Goal: Communication & Community: Share content

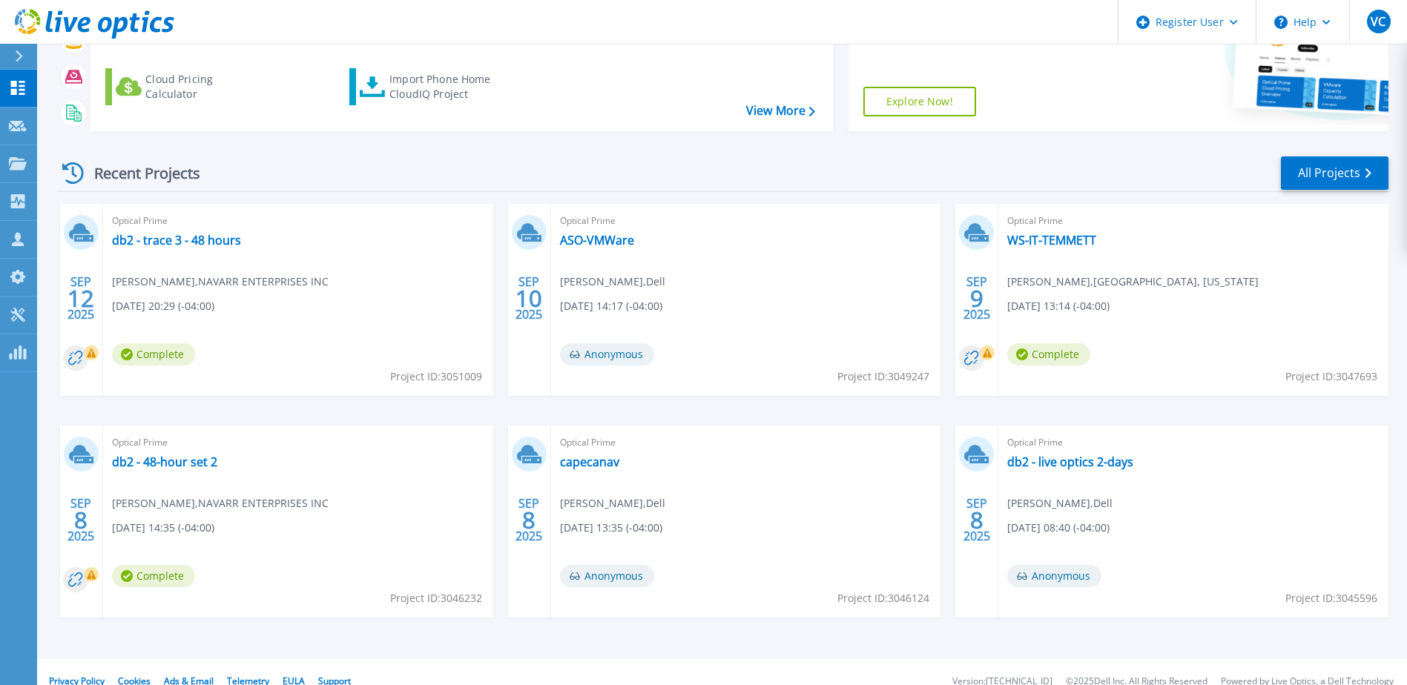
scroll to position [199, 0]
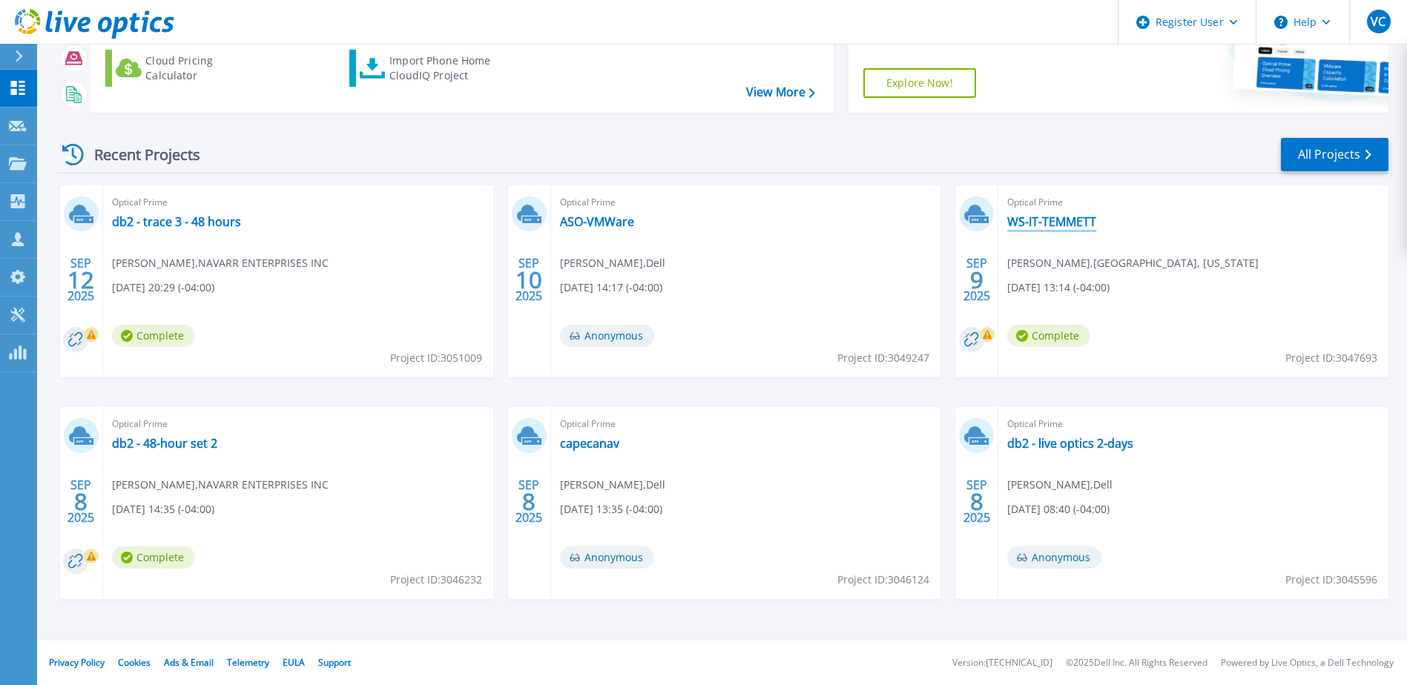
click at [1056, 218] on link "WS-IT-TEMMETT" at bounding box center [1051, 221] width 89 height 15
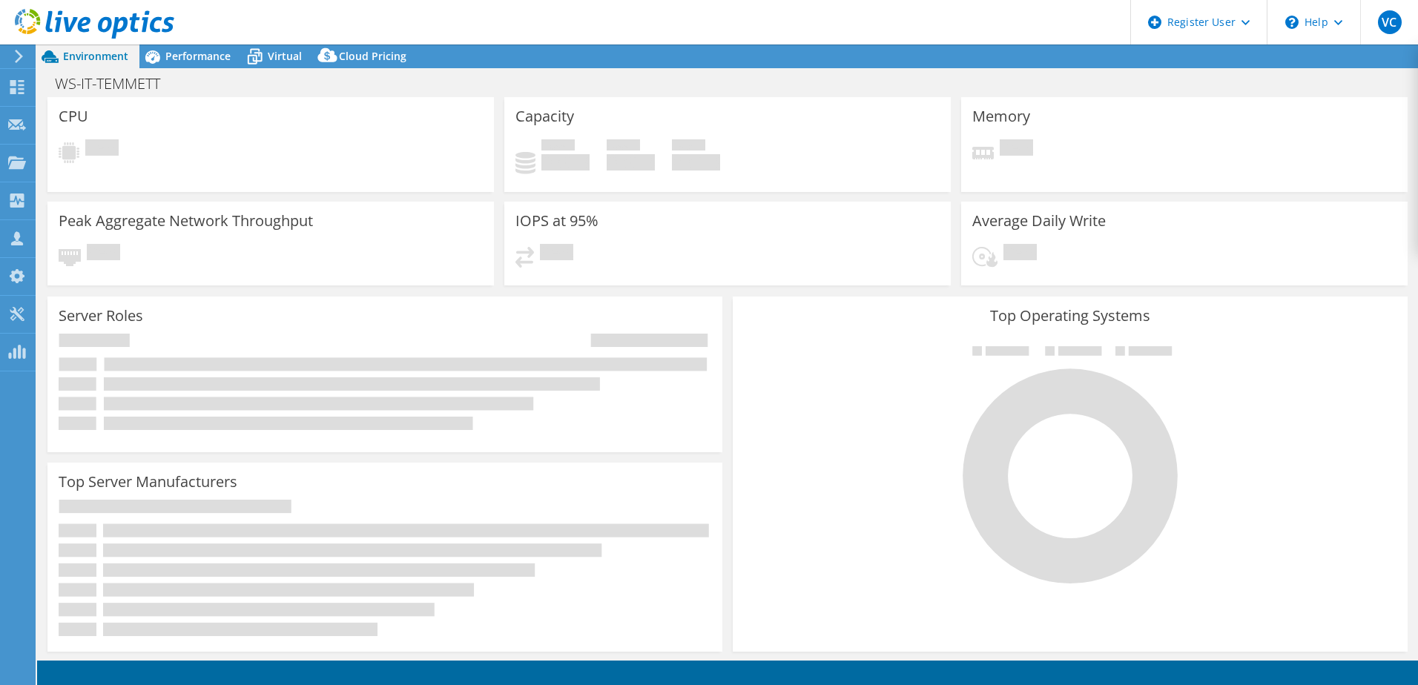
select select "USD"
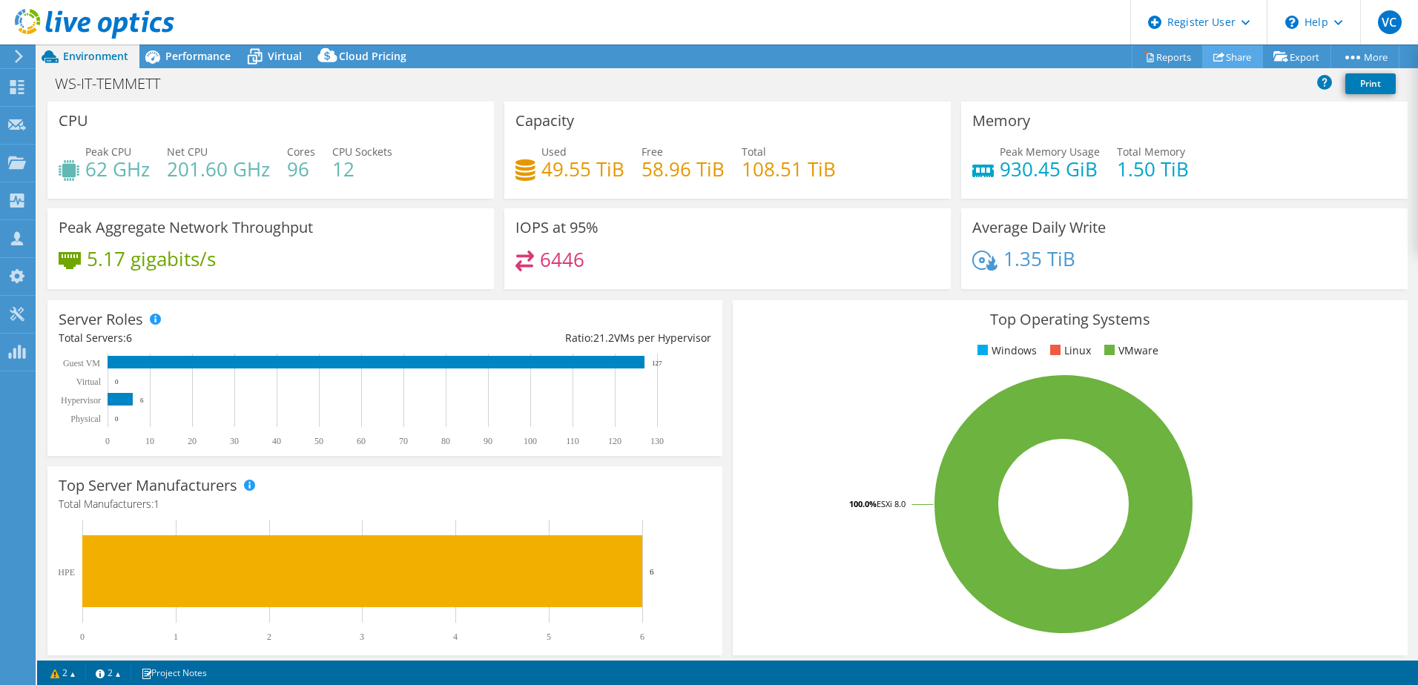
click at [1230, 56] on link "Share" at bounding box center [1232, 56] width 61 height 23
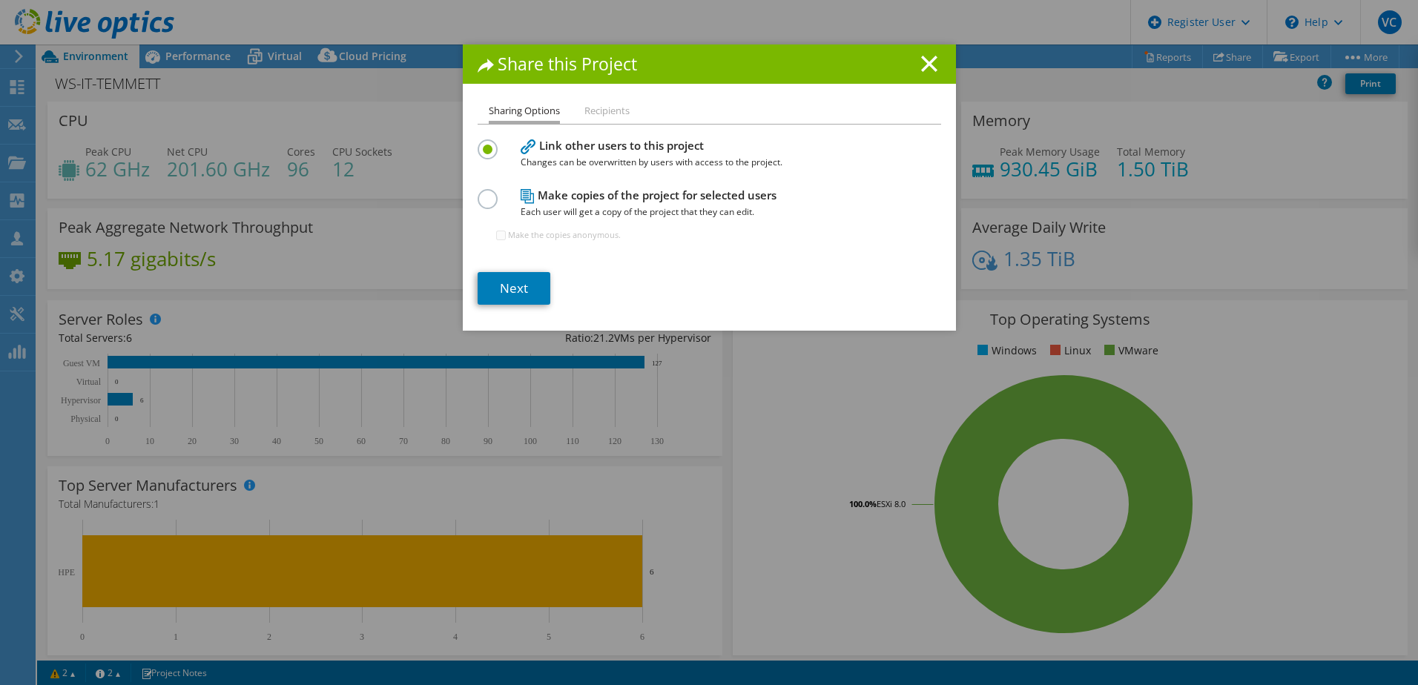
click at [511, 264] on section "Link other users to this project Changes can be overwritten by users with acces…" at bounding box center [710, 220] width 464 height 169
click at [511, 287] on link "Next" at bounding box center [514, 288] width 73 height 33
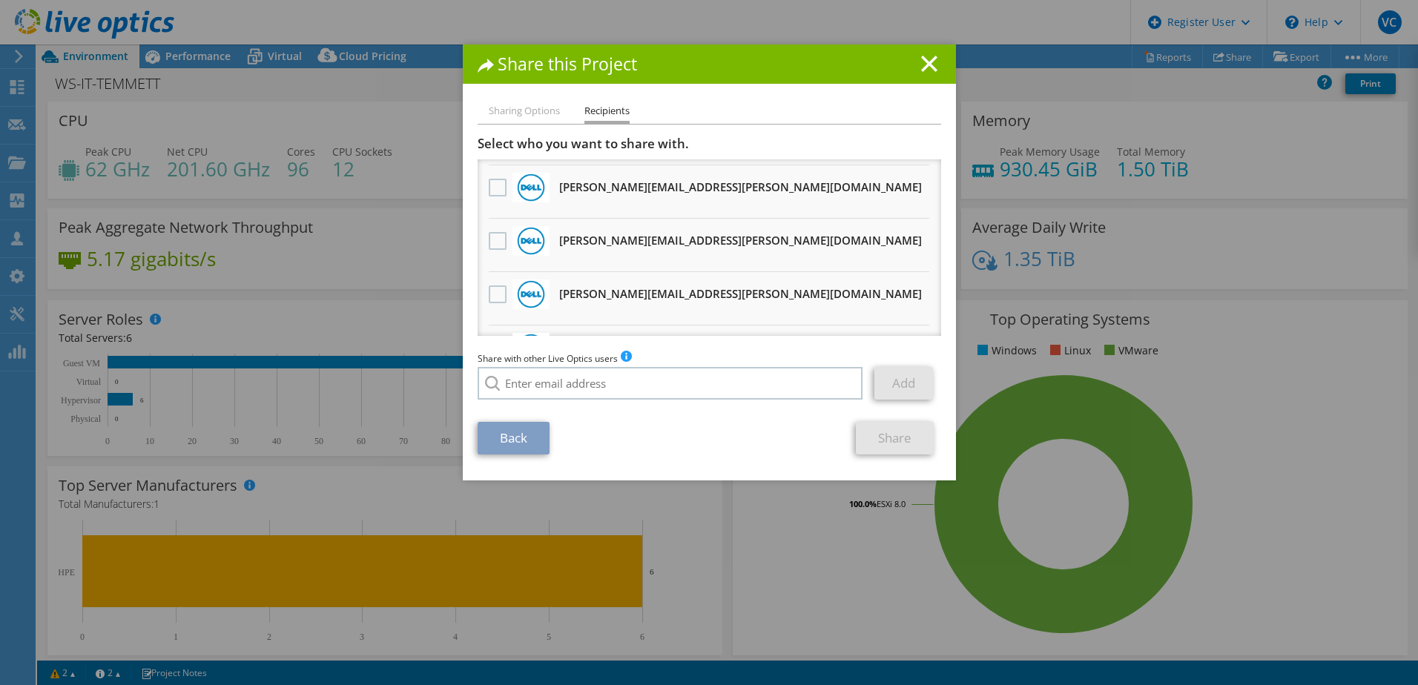
scroll to position [445, 0]
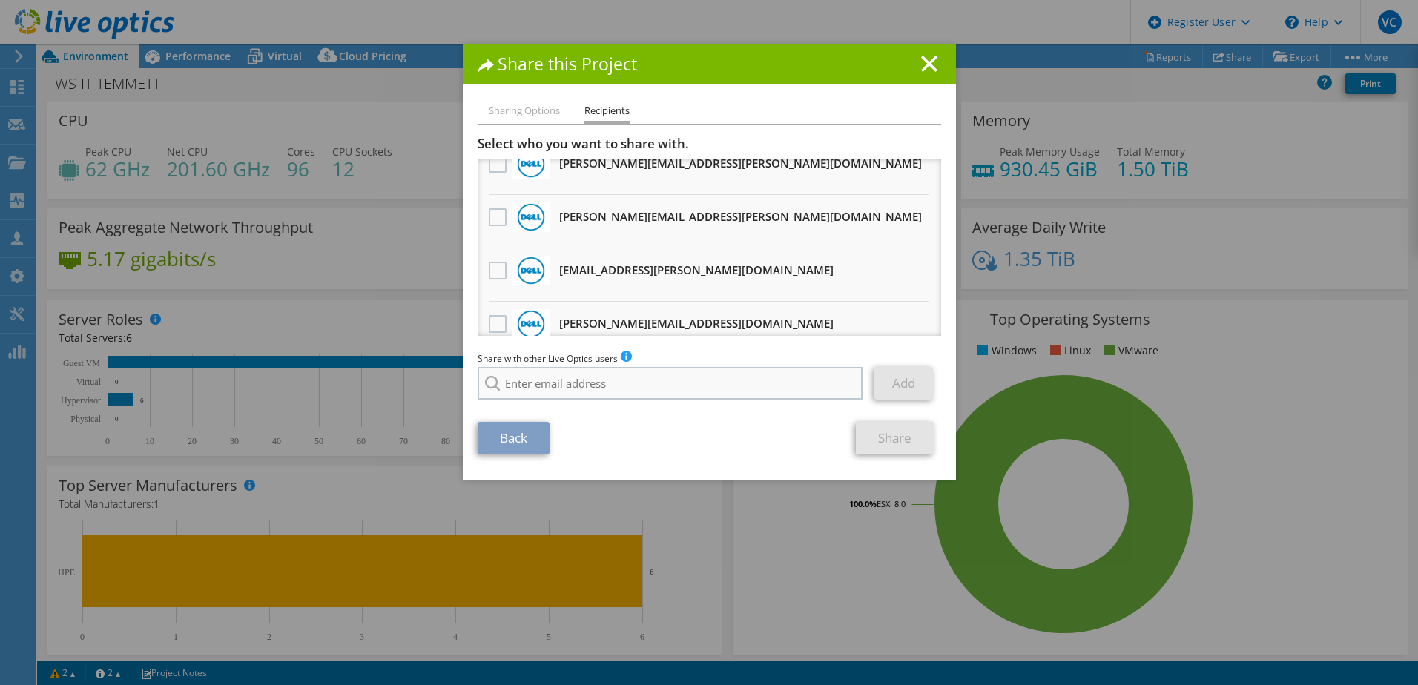
drag, startPoint x: 590, startPoint y: 366, endPoint x: 589, endPoint y: 379, distance: 12.7
click at [590, 367] on div "Share with other Live Optics users Enter a single email address and click add. …" at bounding box center [710, 379] width 464 height 56
click at [589, 380] on input "search" at bounding box center [671, 383] width 386 height 33
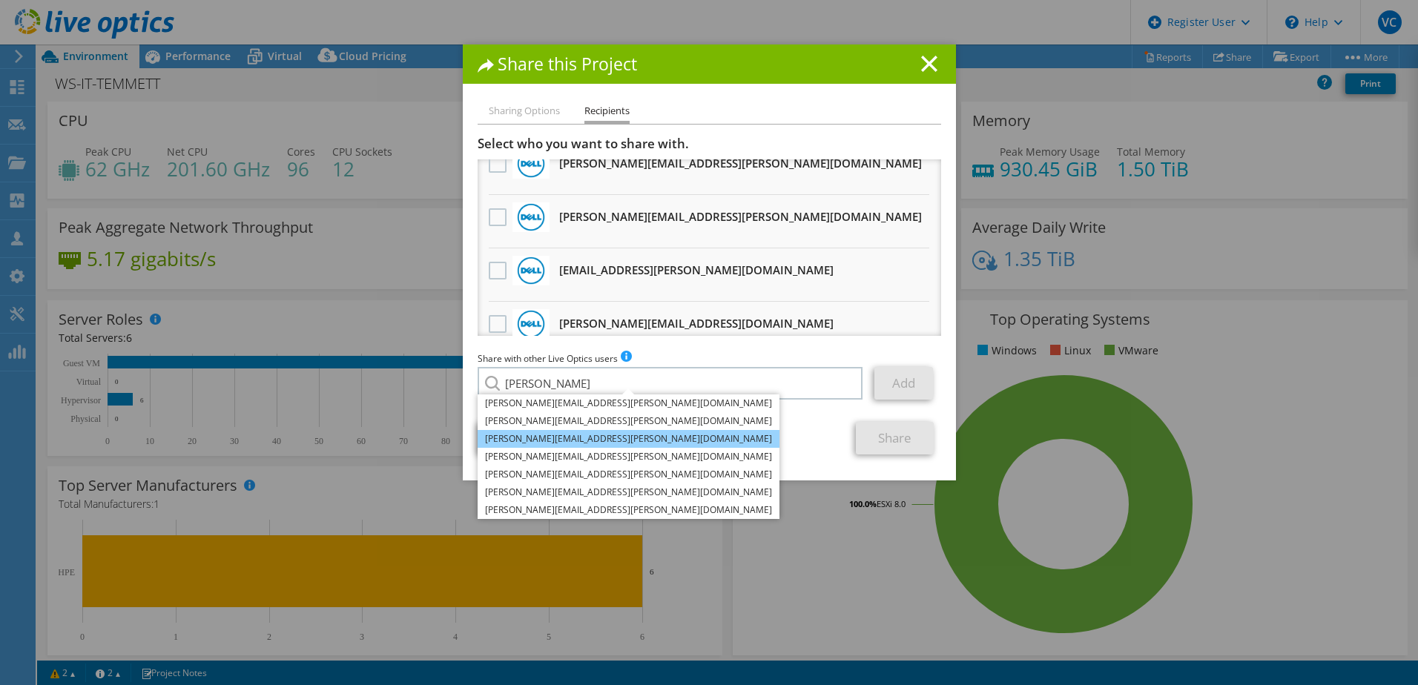
click at [559, 438] on li "Riley.Hajek@dell.com" at bounding box center [629, 439] width 302 height 18
type input "Riley.Hajek@dell.com"
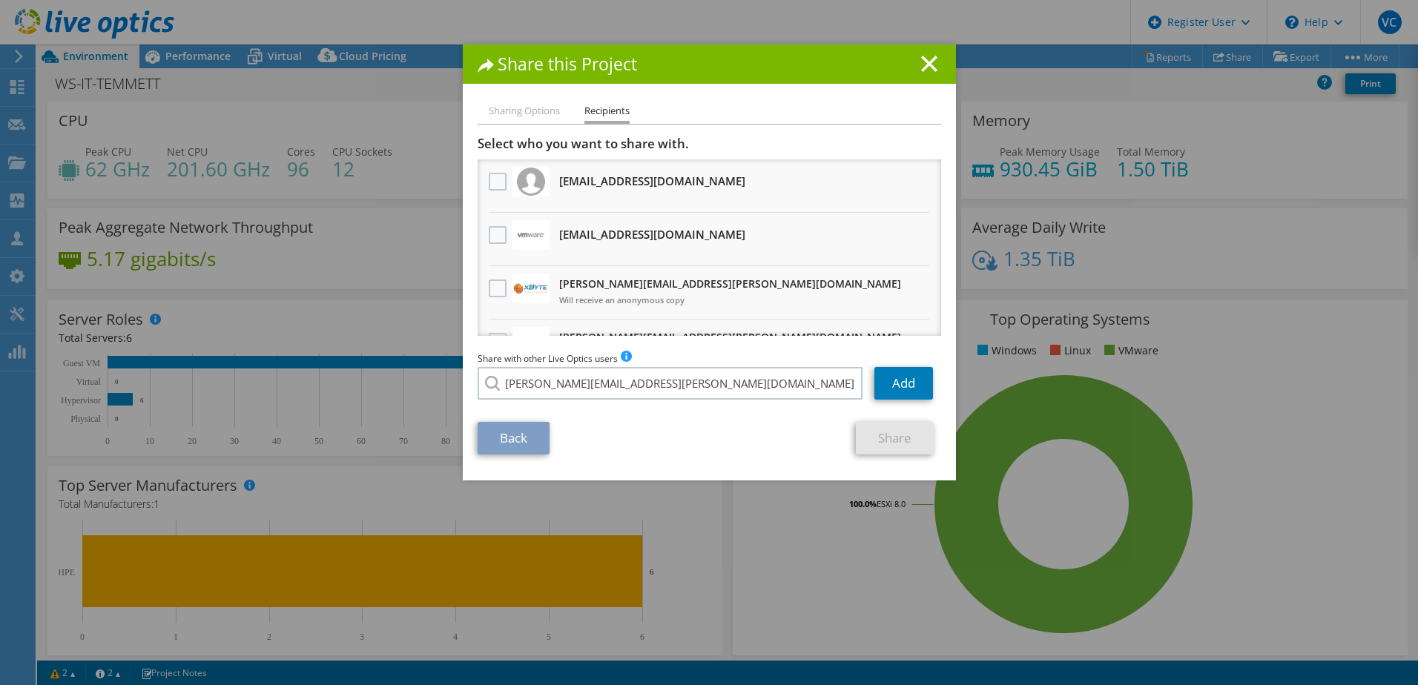
scroll to position [0, 0]
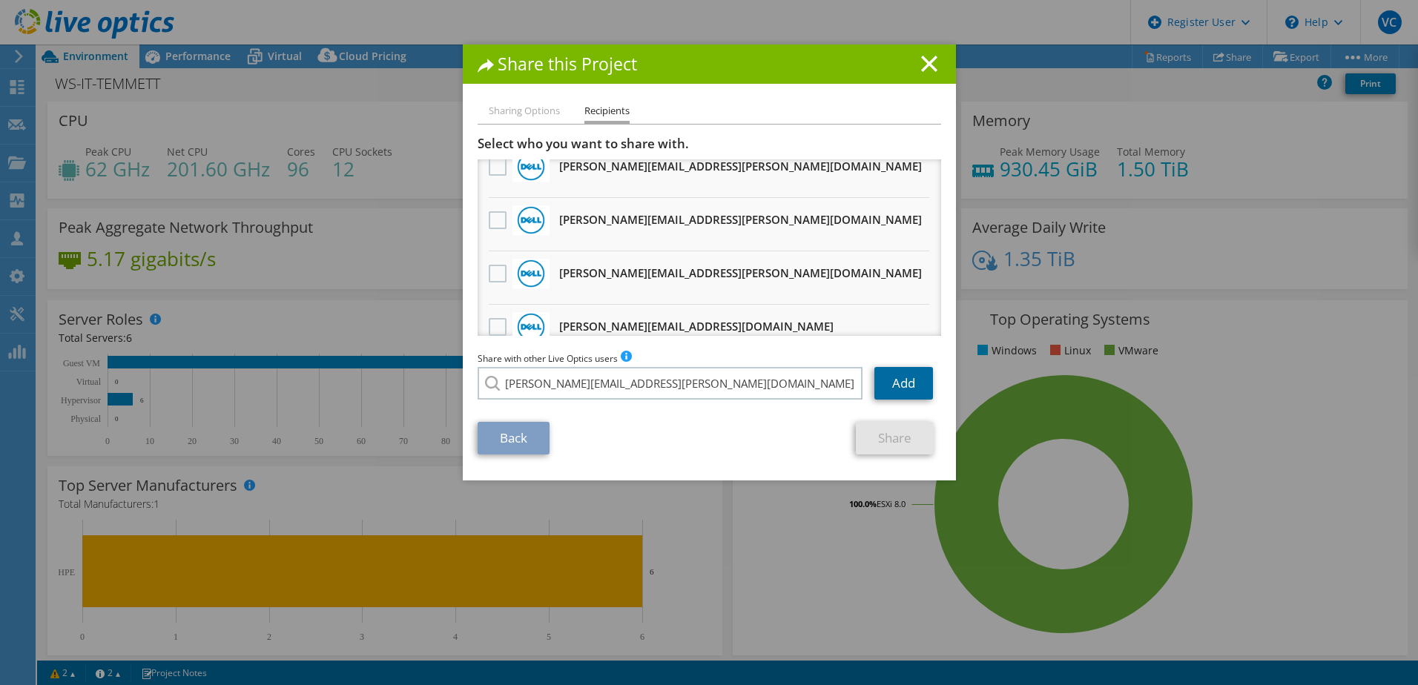
click at [908, 378] on link "Add" at bounding box center [904, 383] width 59 height 33
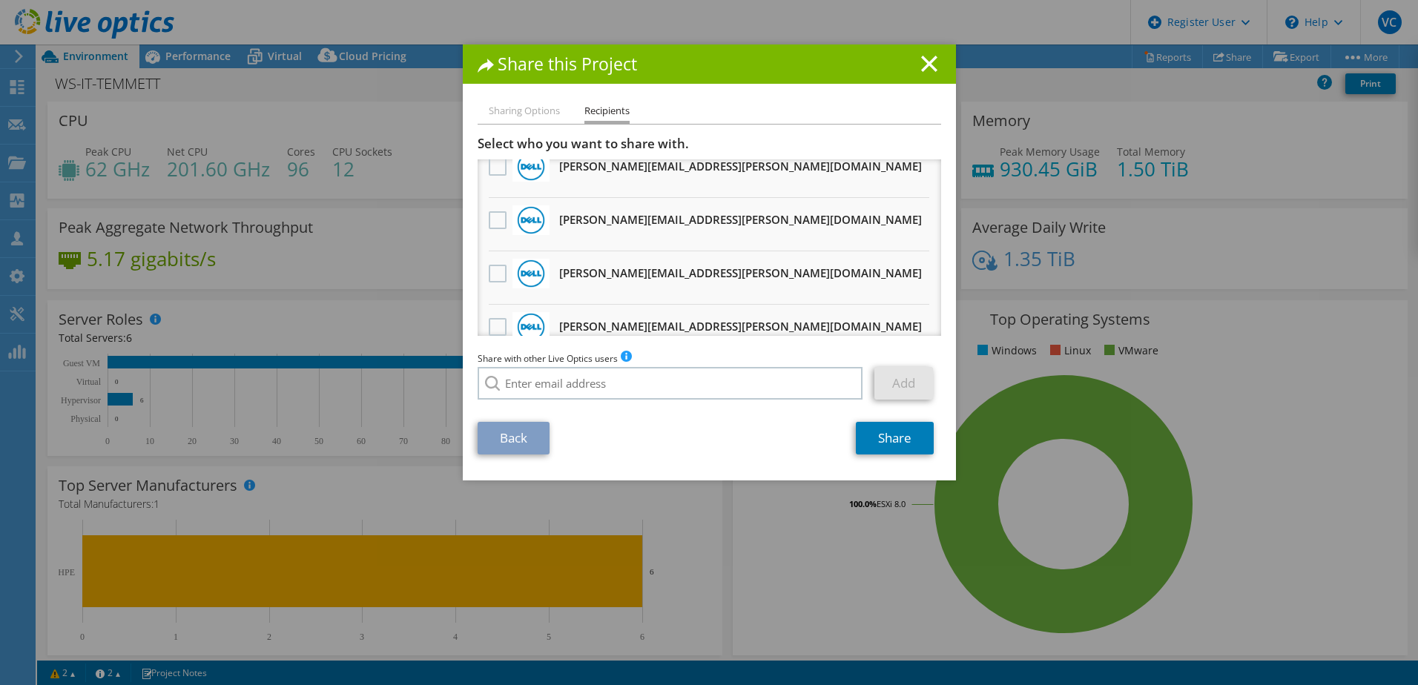
scroll to position [869, 0]
click at [905, 441] on link "Share" at bounding box center [895, 438] width 78 height 33
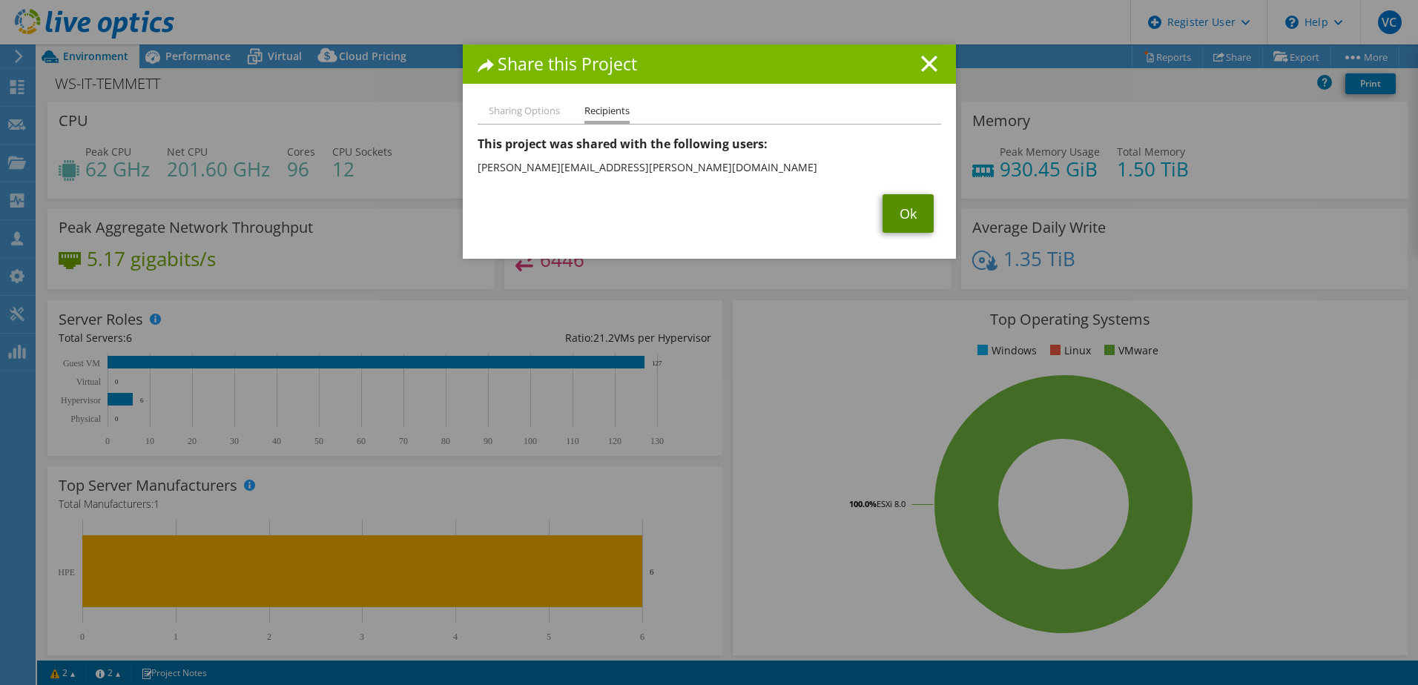
click at [906, 212] on link "Ok" at bounding box center [908, 213] width 51 height 39
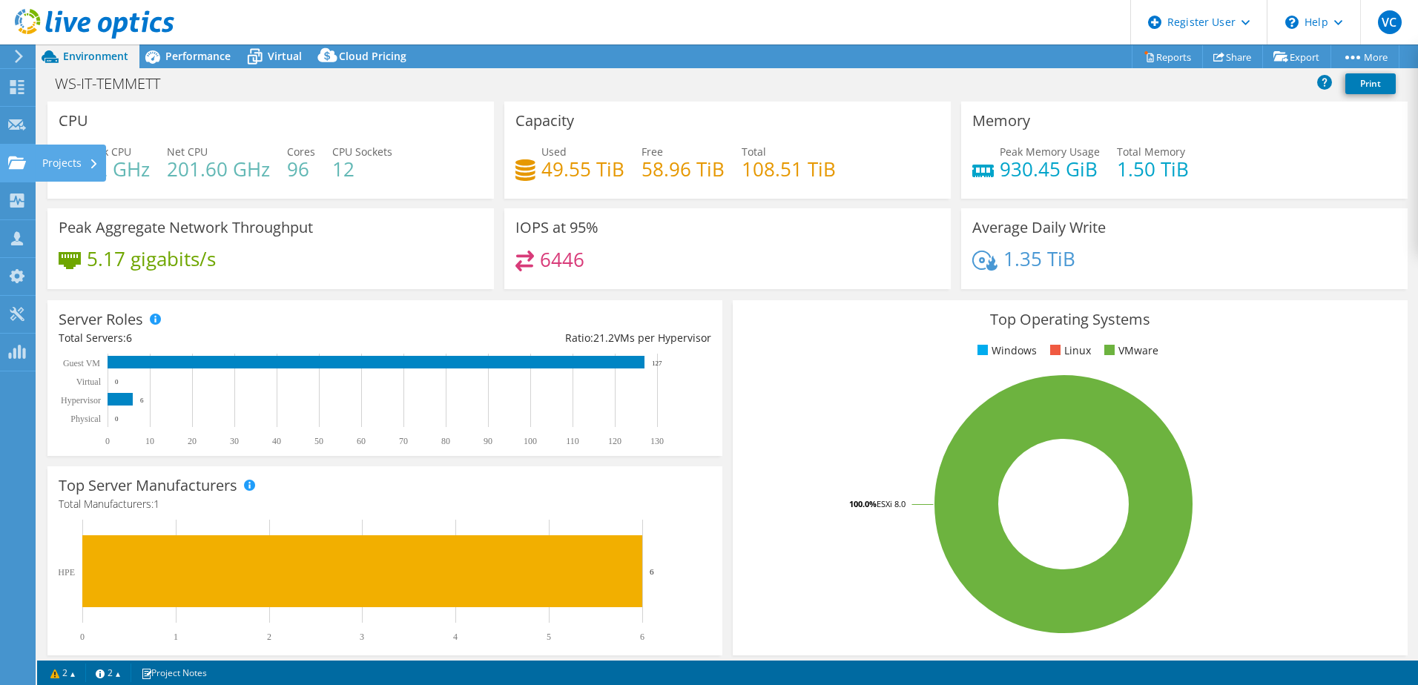
click at [22, 159] on icon at bounding box center [17, 163] width 18 height 14
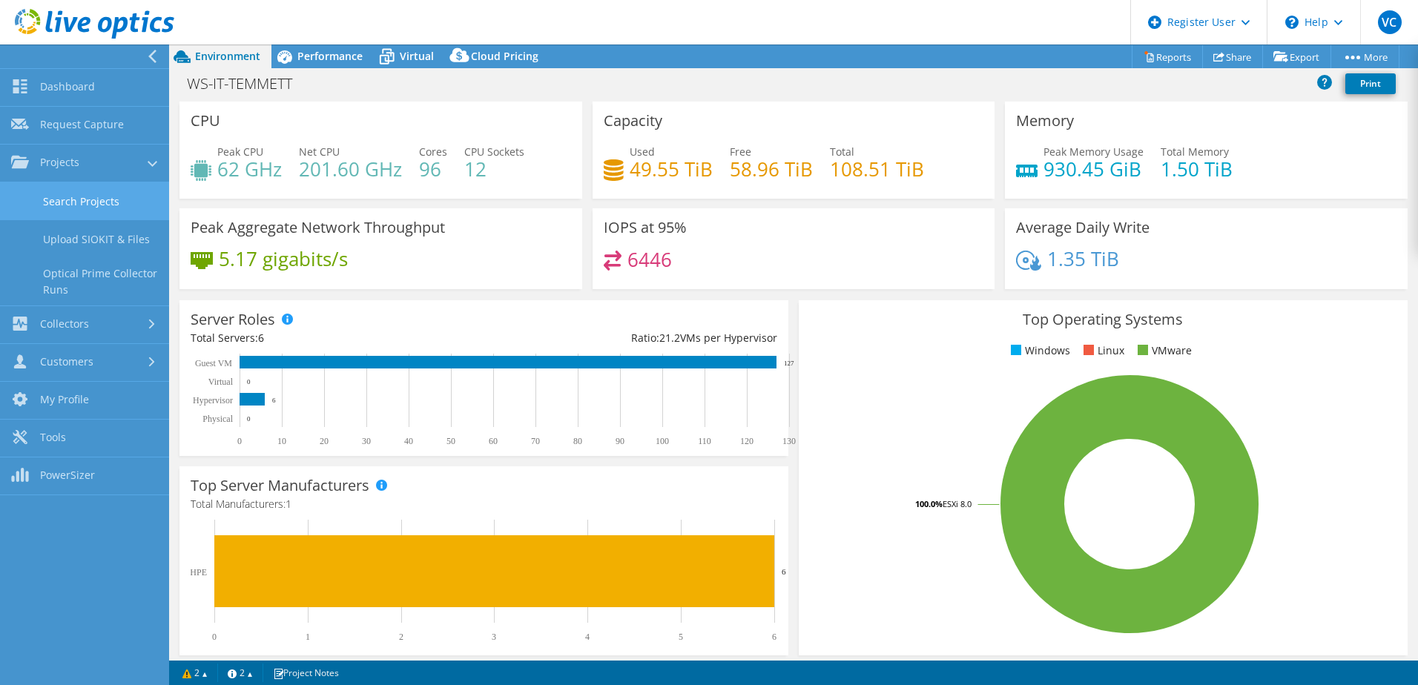
click at [78, 207] on link "Search Projects" at bounding box center [84, 201] width 169 height 38
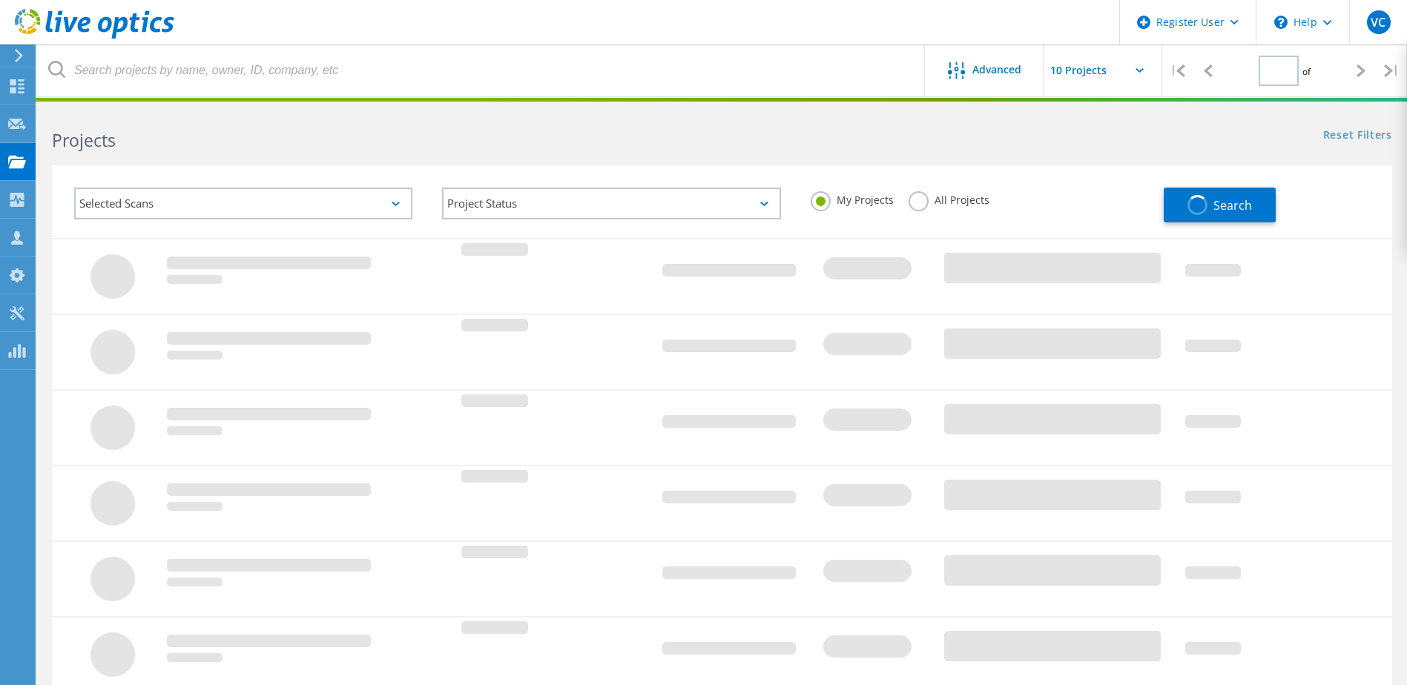
type input "1"
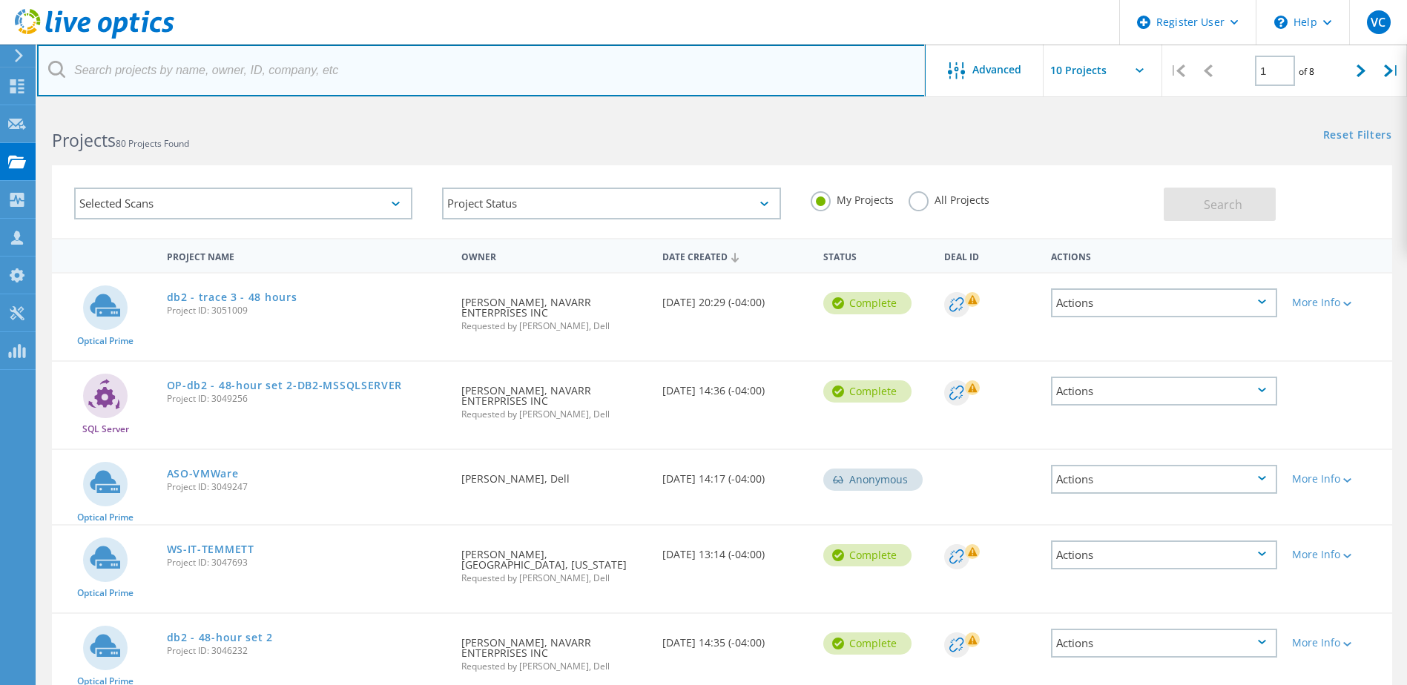
paste input "[EMAIL_ADDRESS][PERSON_NAME][DOMAIN_NAME]"
type input "[EMAIL_ADDRESS][PERSON_NAME][DOMAIN_NAME]"
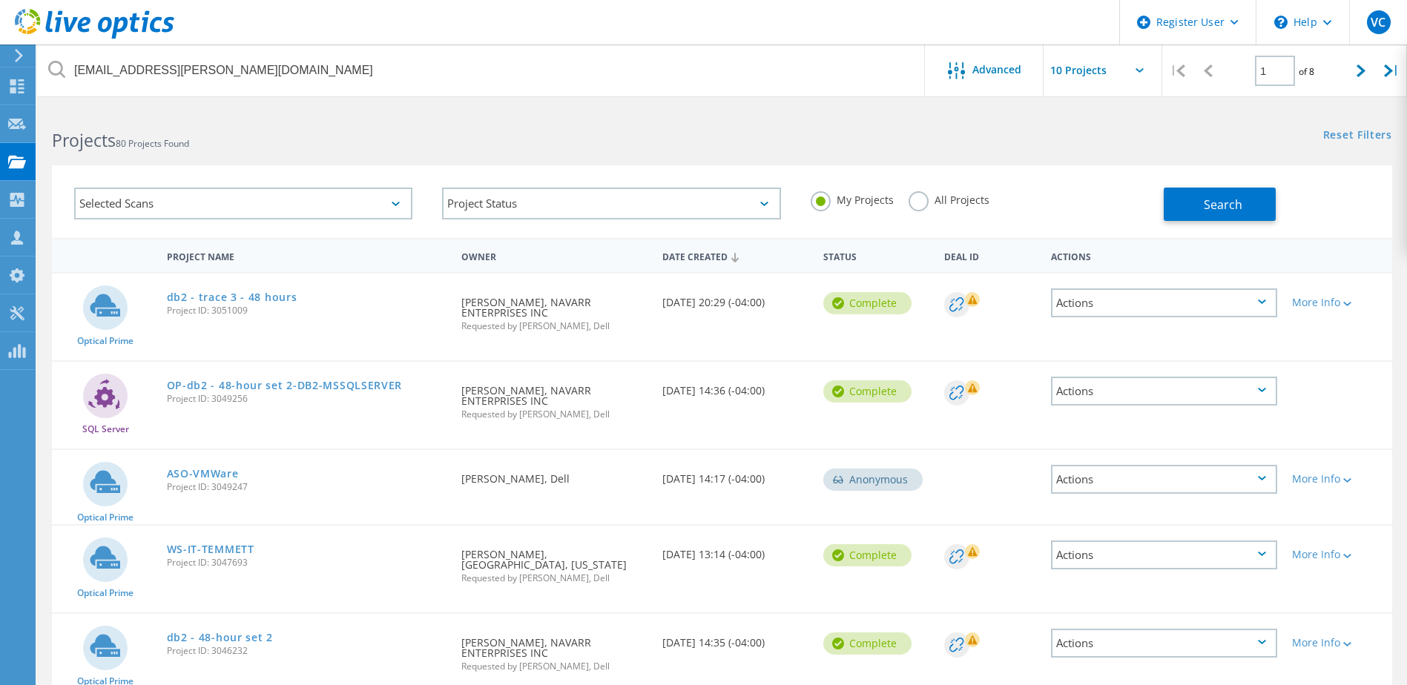
click at [900, 204] on div "My Projects All Projects" at bounding box center [980, 200] width 368 height 55
click at [901, 207] on div "My Projects All Projects" at bounding box center [980, 200] width 368 height 55
click at [919, 203] on label "All Projects" at bounding box center [949, 198] width 81 height 14
click at [0, 0] on input "All Projects" at bounding box center [0, 0] width 0 height 0
drag, startPoint x: 1198, startPoint y: 210, endPoint x: 460, endPoint y: 216, distance: 738.1
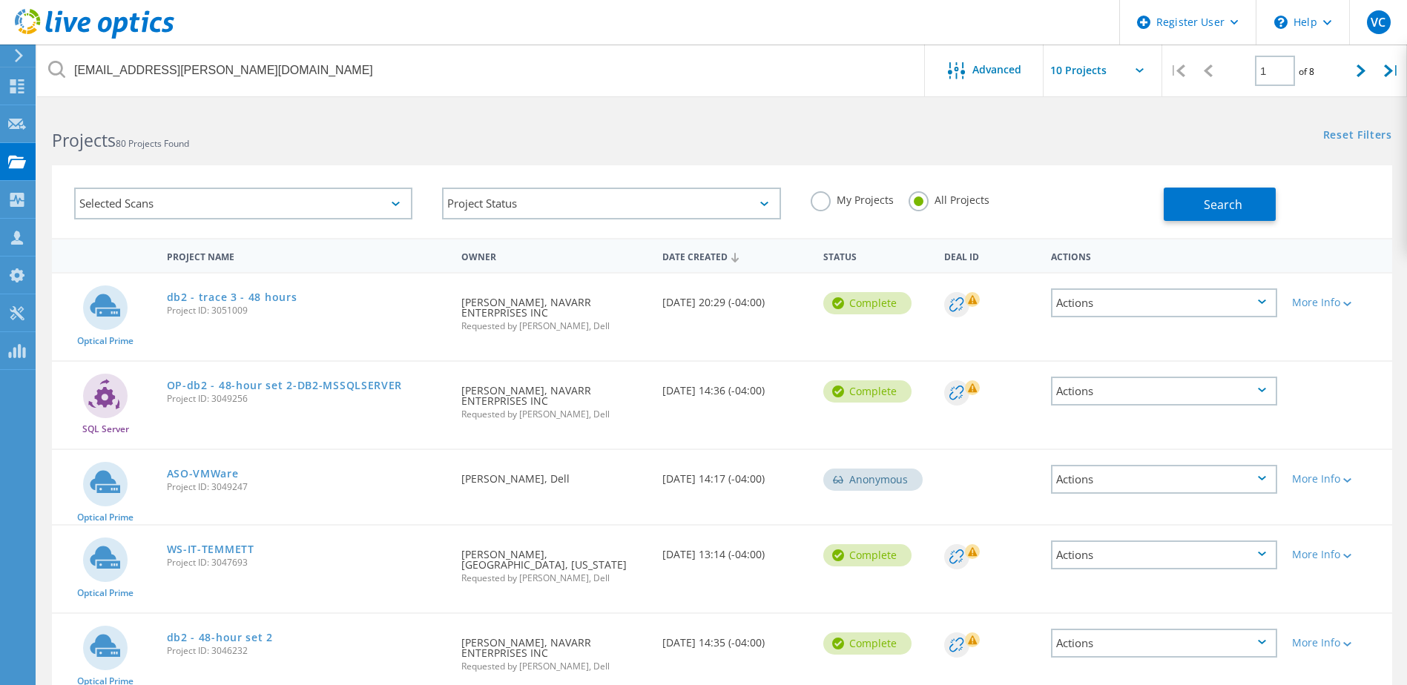
click at [1197, 211] on button "Search" at bounding box center [1220, 204] width 112 height 33
